Goal: Task Accomplishment & Management: Use online tool/utility

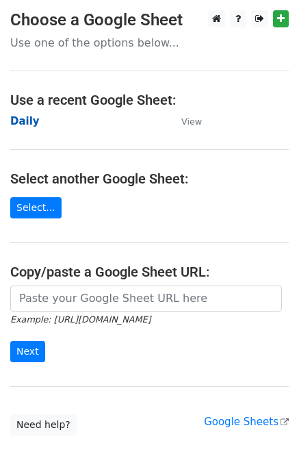
click at [28, 123] on strong "Daily" at bounding box center [24, 121] width 29 height 12
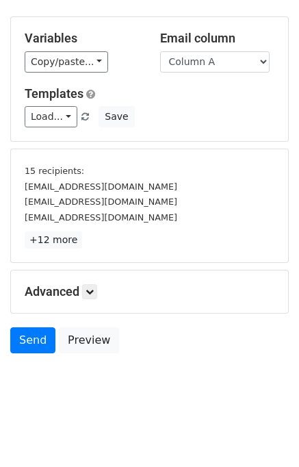
scroll to position [58, 0]
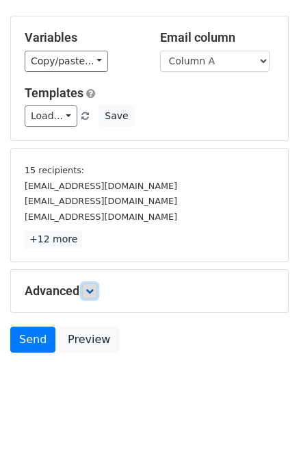
click at [97, 288] on link at bounding box center [89, 290] width 15 height 15
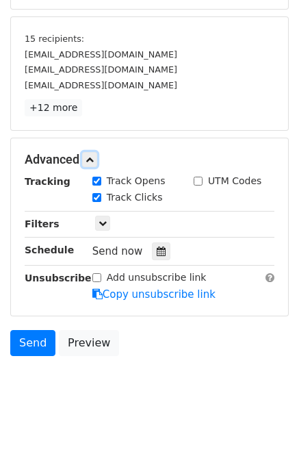
scroll to position [192, 0]
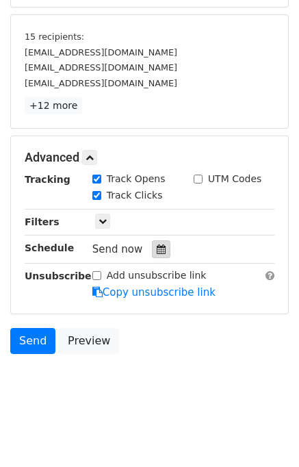
click at [157, 250] on icon at bounding box center [161, 249] width 9 height 10
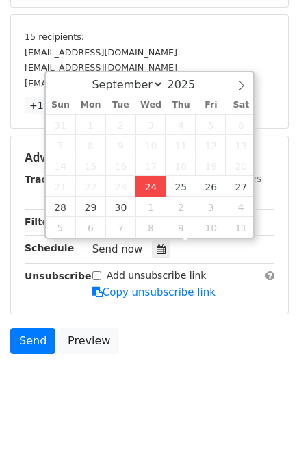
type input "2025-09-24 12:35"
type input "35"
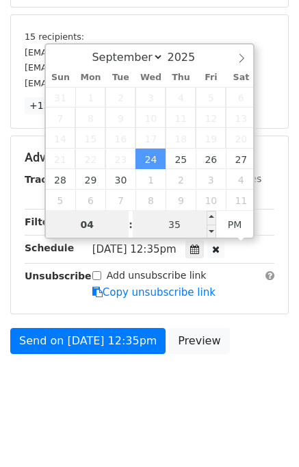
type input "04"
type input "2025-09-24 16:35"
click at [158, 225] on input "35" at bounding box center [175, 224] width 84 height 27
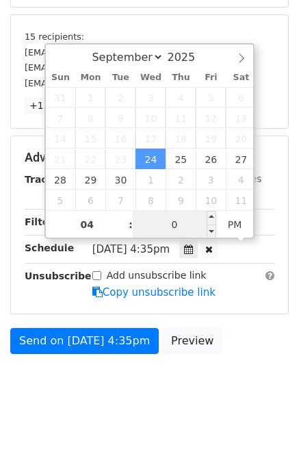
type input "00"
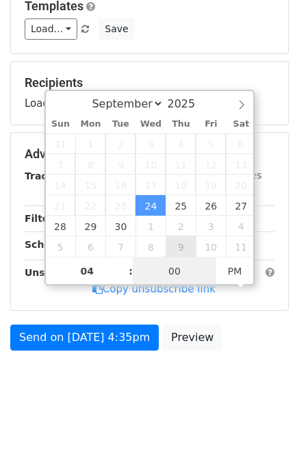
scroll to position [142, 0]
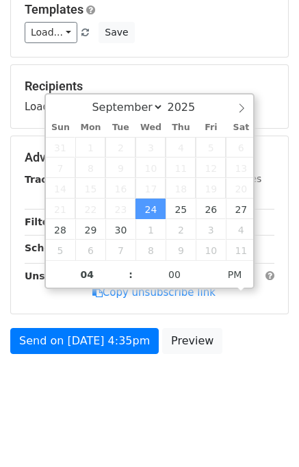
type input "2025-09-24 16:00"
click at [246, 353] on div "Send on Sep 24 at 4:35pm Preview" at bounding box center [149, 344] width 299 height 33
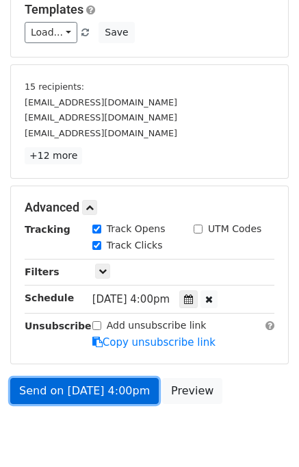
click at [105, 390] on link "Send on Sep 24 at 4:00pm" at bounding box center [84, 391] width 149 height 26
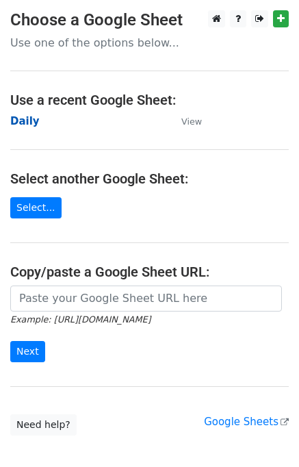
click at [20, 124] on strong "Daily" at bounding box center [24, 121] width 29 height 12
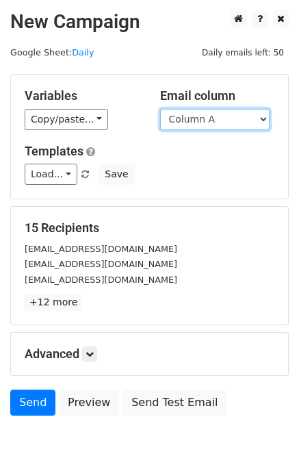
click at [207, 119] on select "Column A Column B Column C" at bounding box center [215, 119] width 110 height 21
select select "Column B"
click at [160, 109] on select "Column A Column B Column C" at bounding box center [215, 119] width 110 height 21
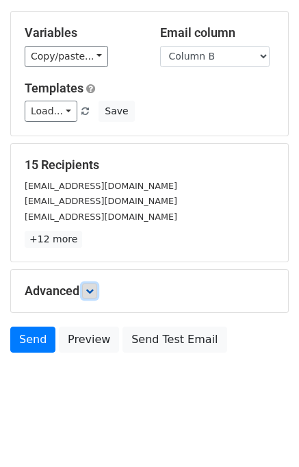
click at [94, 291] on icon at bounding box center [90, 291] width 8 height 8
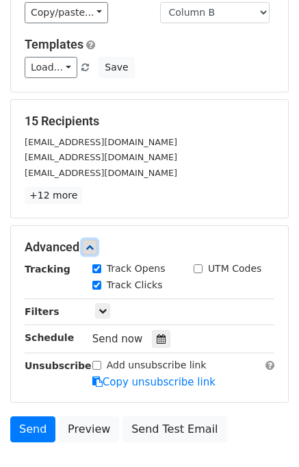
scroll to position [149, 0]
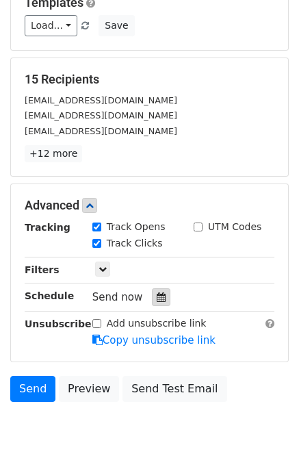
click at [157, 299] on icon at bounding box center [161, 297] width 9 height 10
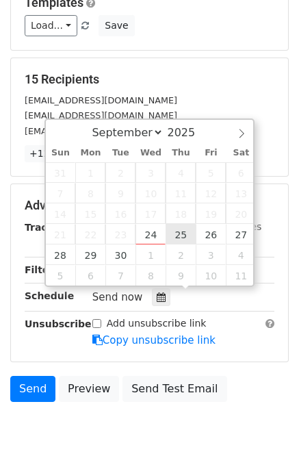
type input "[DATE] 12:00"
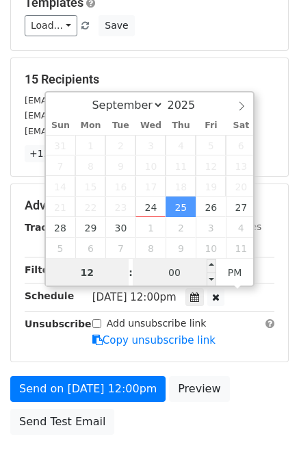
scroll to position [0, 0]
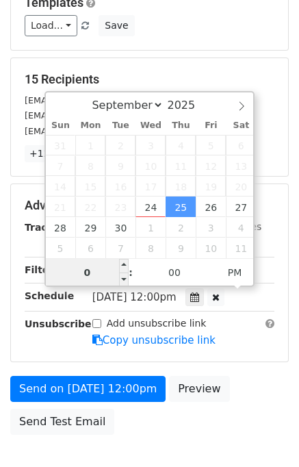
type input "05"
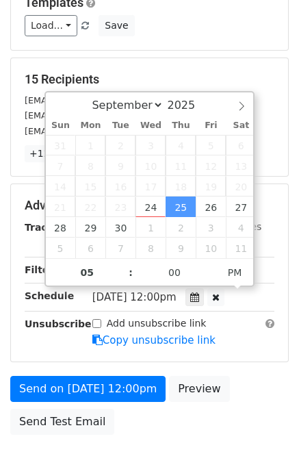
type input "[DATE] 17:00"
click at [241, 376] on div "Send on [DATE] 12:00pm Preview Send Test Email" at bounding box center [149, 409] width 299 height 66
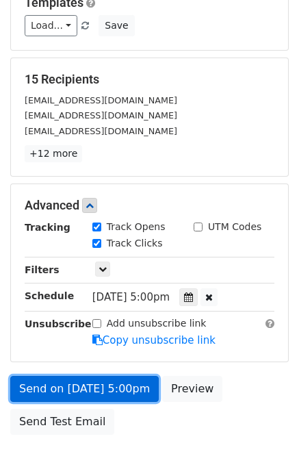
click at [101, 385] on link "Send on [DATE] 5:00pm" at bounding box center [84, 389] width 149 height 26
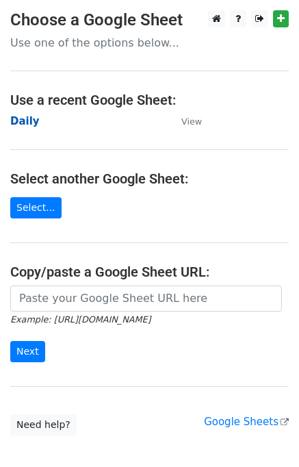
click at [28, 125] on strong "Daily" at bounding box center [24, 121] width 29 height 12
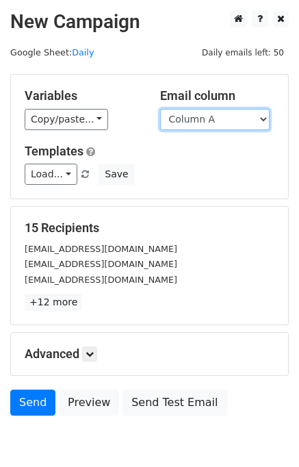
click at [216, 116] on select "Column A Column B Column C" at bounding box center [215, 119] width 110 height 21
select select "Column C"
click at [160, 109] on select "Column A Column B Column C" at bounding box center [215, 119] width 110 height 21
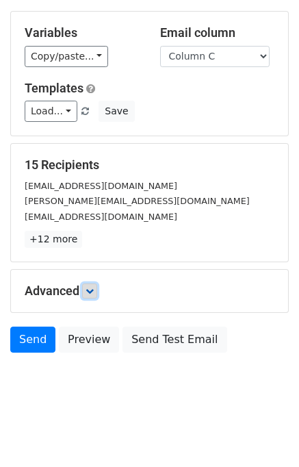
click at [97, 288] on link at bounding box center [89, 290] width 15 height 15
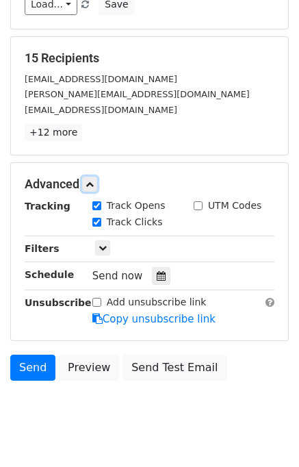
scroll to position [173, 0]
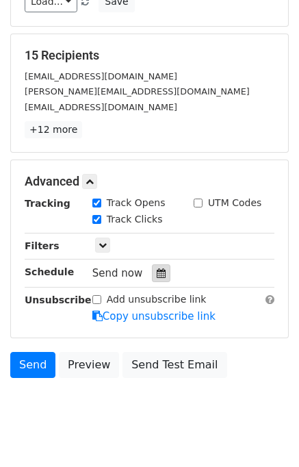
click at [157, 269] on icon at bounding box center [161, 273] width 9 height 10
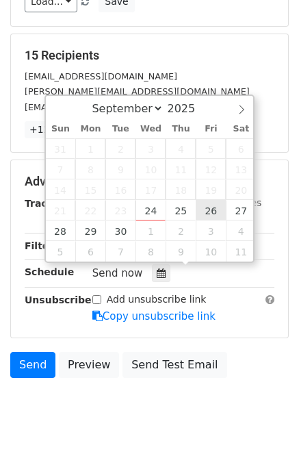
type input "2025-09-26 12:00"
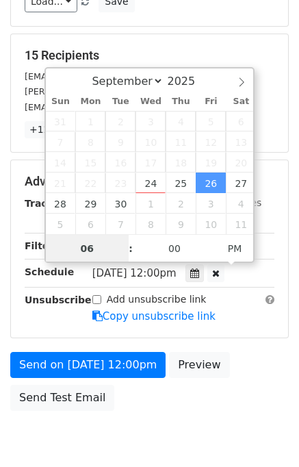
type input "06"
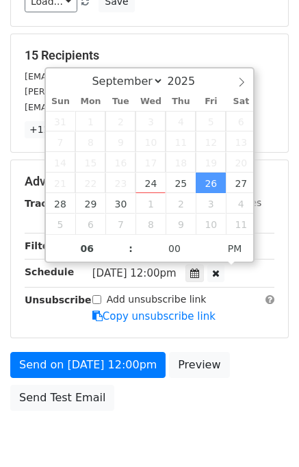
type input "2025-09-26 18:00"
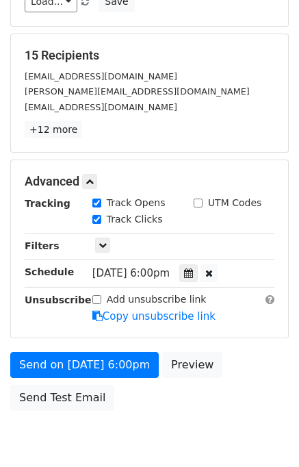
click at [186, 424] on body "New Campaign Daily emails left: 50 Google Sheet: Daily Variables Copy/paste... …" at bounding box center [149, 155] width 299 height 635
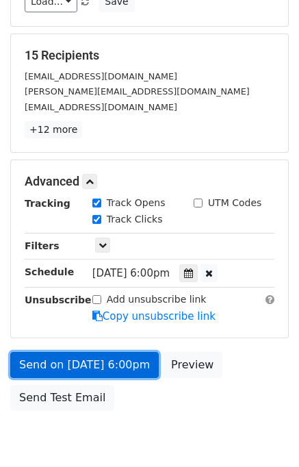
click at [105, 365] on link "Send on Sep 26 at 6:00pm" at bounding box center [84, 365] width 149 height 26
